Goal: Transaction & Acquisition: Book appointment/travel/reservation

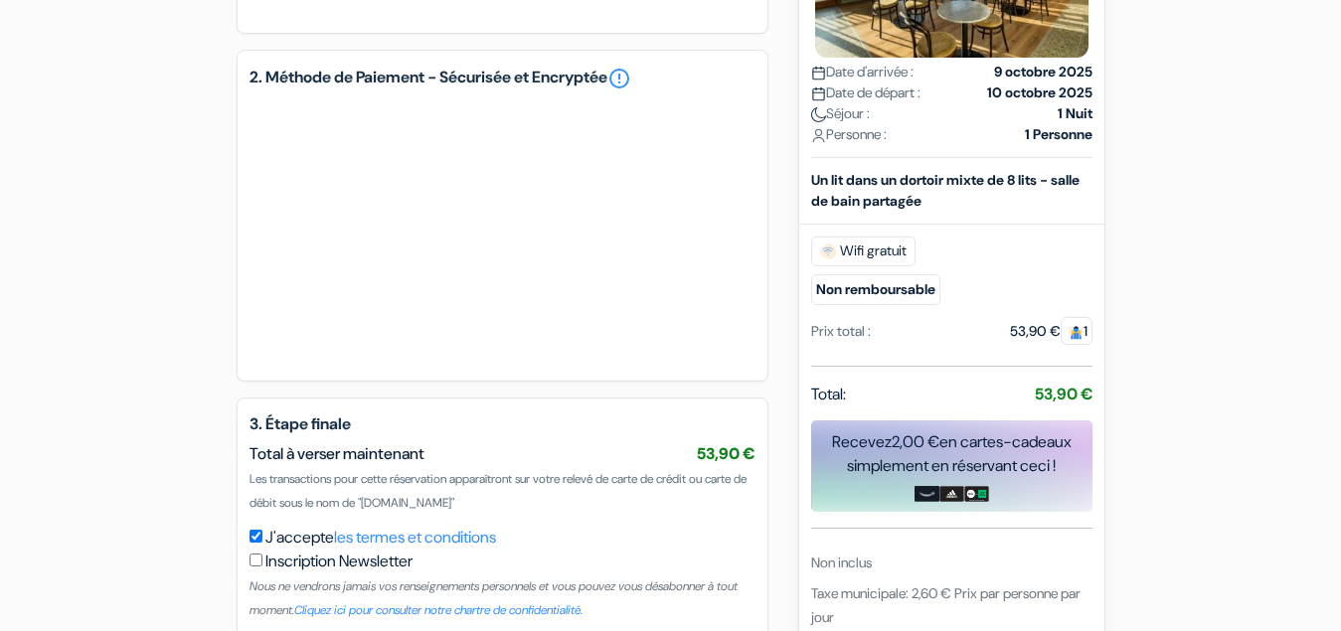
type input "6 07 86 07 78"
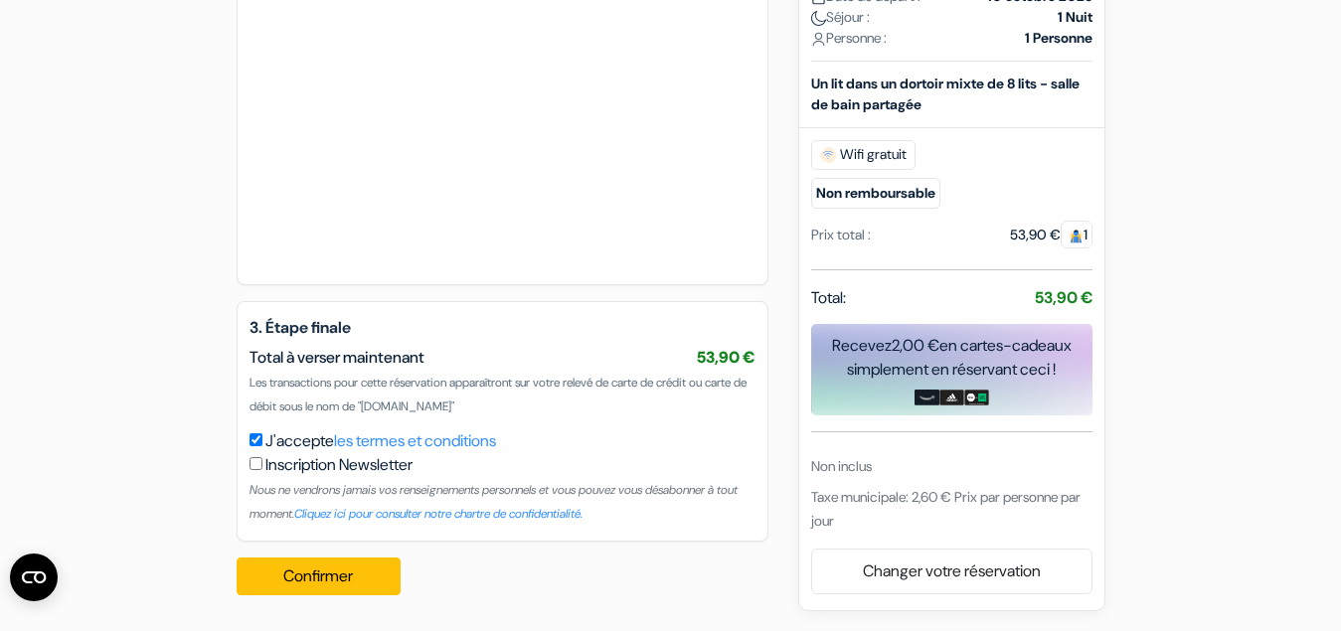
scroll to position [1046, 0]
drag, startPoint x: 368, startPoint y: 570, endPoint x: 363, endPoint y: 545, distance: 25.3
click at [365, 564] on button "Confirmer Loading..." at bounding box center [319, 577] width 165 height 38
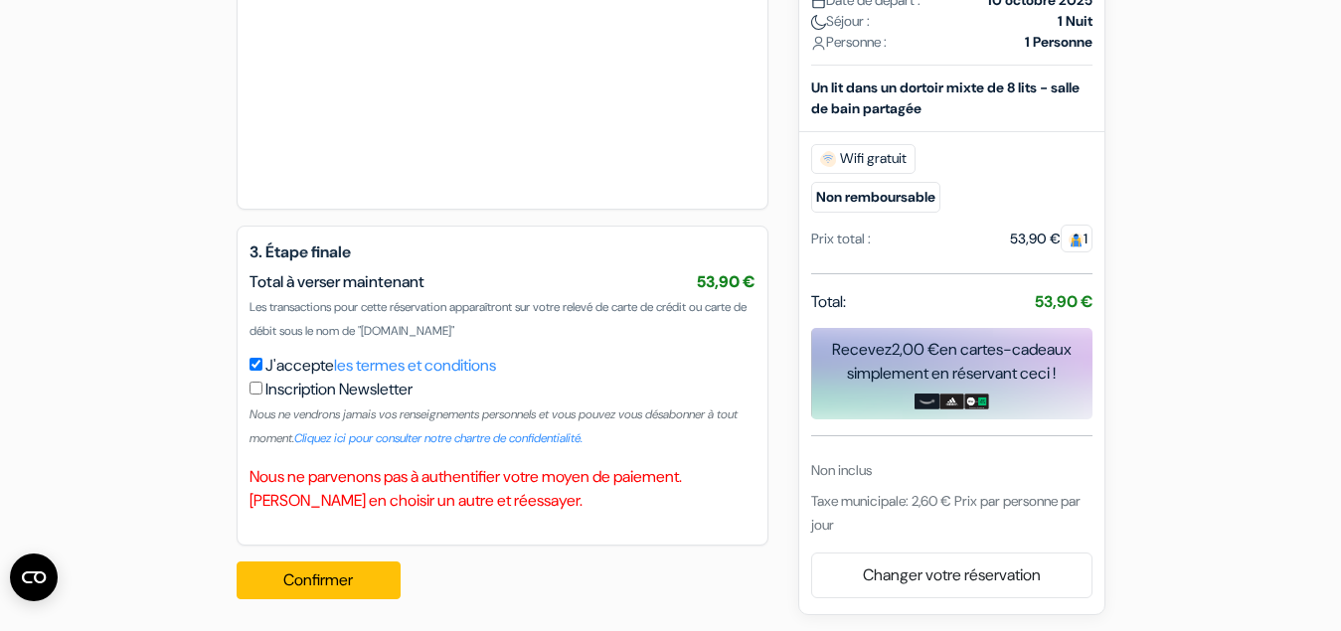
scroll to position [1125, 0]
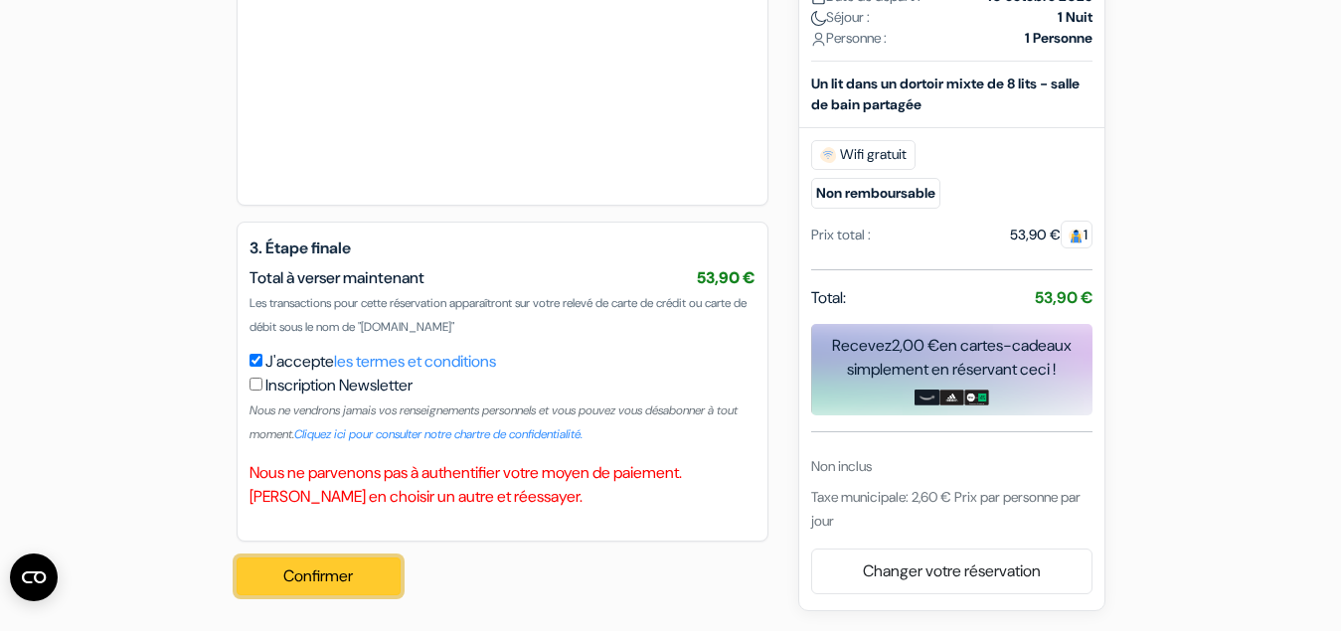
click at [341, 573] on button "Confirmer Loading..." at bounding box center [319, 577] width 165 height 38
